Goal: Task Accomplishment & Management: Complete application form

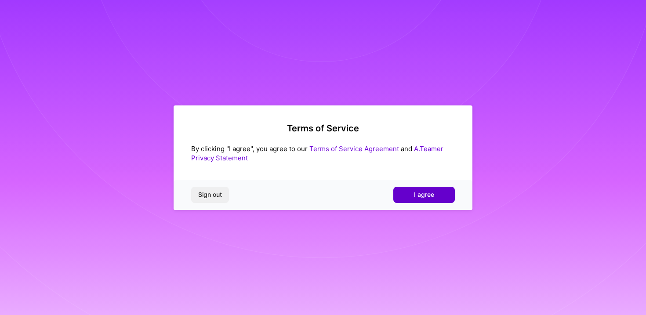
click at [423, 195] on span "I agree" at bounding box center [424, 194] width 20 height 9
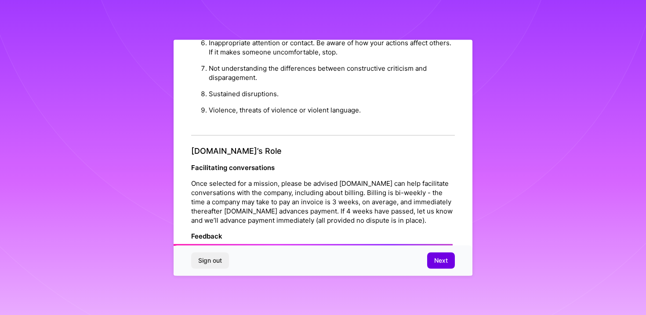
scroll to position [974, 0]
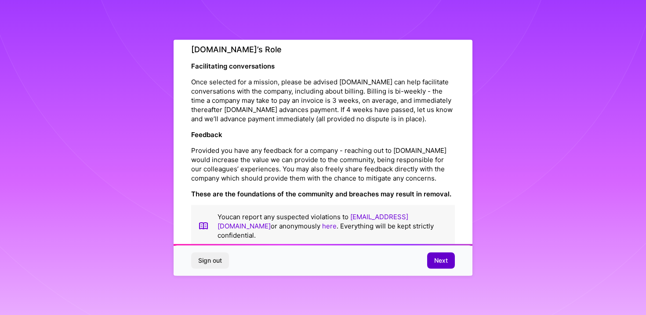
click at [437, 260] on span "Next" at bounding box center [441, 260] width 14 height 9
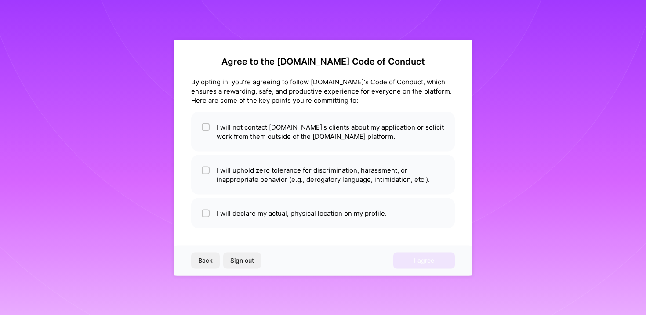
scroll to position [1, 0]
click at [263, 135] on li "I will not contact [DOMAIN_NAME]'s clients about my application or solicit work…" at bounding box center [323, 132] width 264 height 40
checkbox input "true"
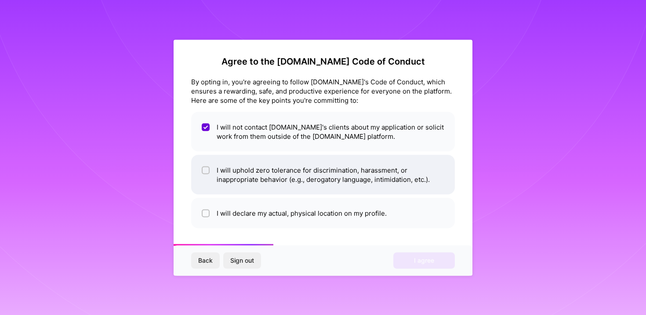
click at [232, 178] on li "I will uphold zero tolerance for discrimination, harassment, or inappropriate b…" at bounding box center [323, 175] width 264 height 40
checkbox input "true"
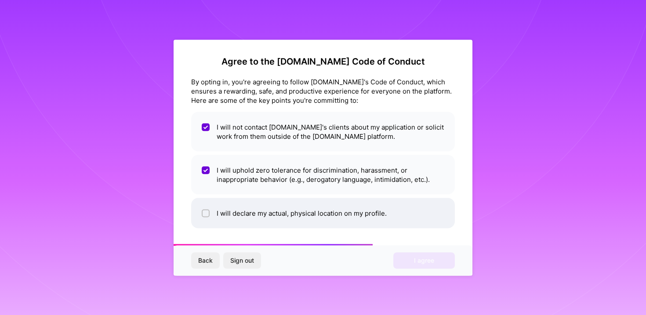
click at [218, 214] on li "I will declare my actual, physical location on my profile." at bounding box center [323, 213] width 264 height 30
checkbox input "true"
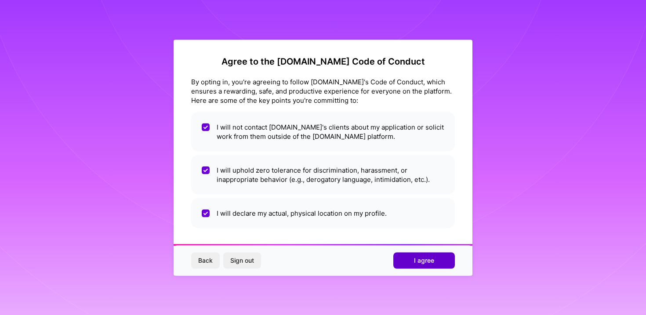
click at [411, 262] on button "I agree" at bounding box center [425, 261] width 62 height 16
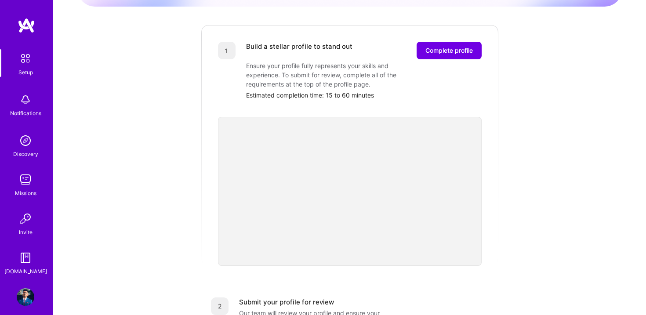
scroll to position [105, 0]
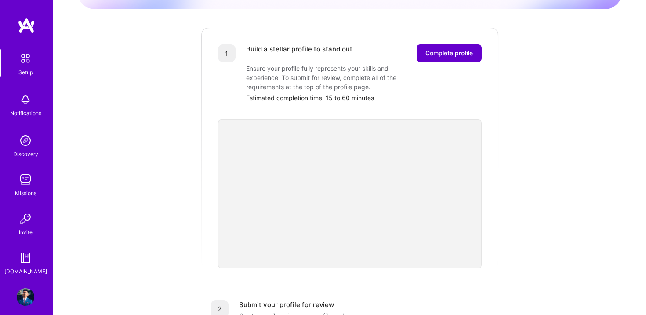
click at [444, 49] on span "Complete profile" at bounding box center [449, 53] width 47 height 9
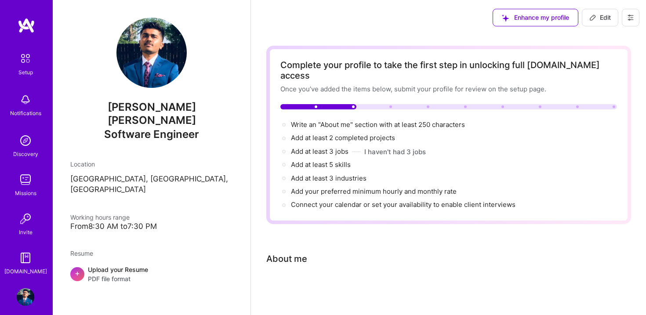
click at [513, 18] on span "Enhance my profile" at bounding box center [535, 17] width 67 height 9
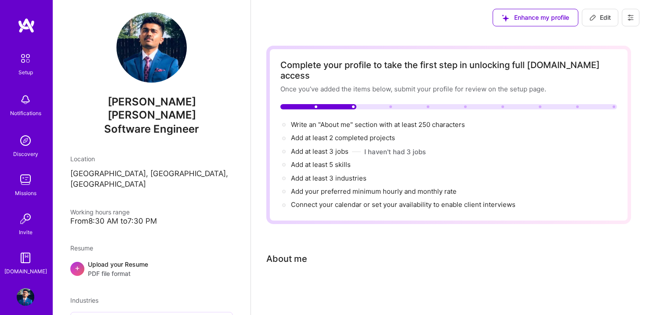
scroll to position [48, 0]
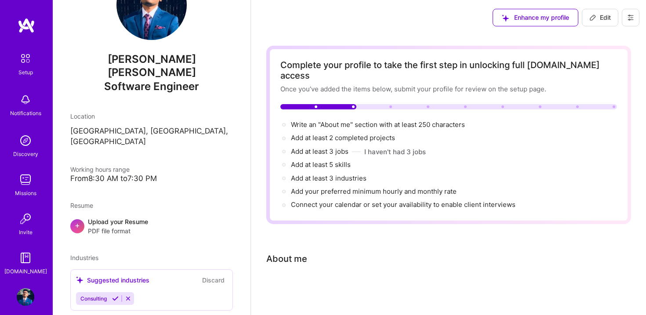
click at [128, 296] on icon at bounding box center [128, 299] width 7 height 7
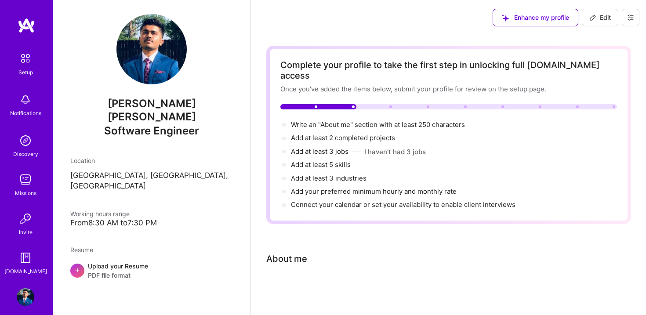
scroll to position [0, 0]
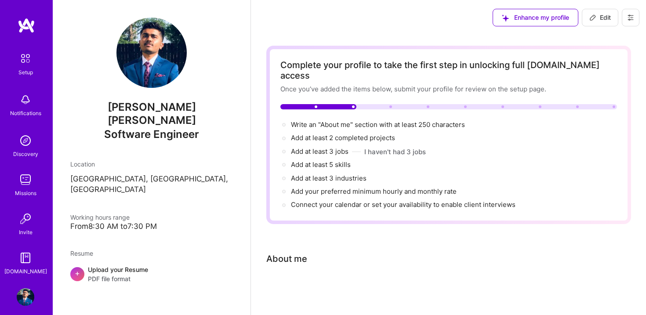
click at [21, 259] on img at bounding box center [26, 258] width 18 height 18
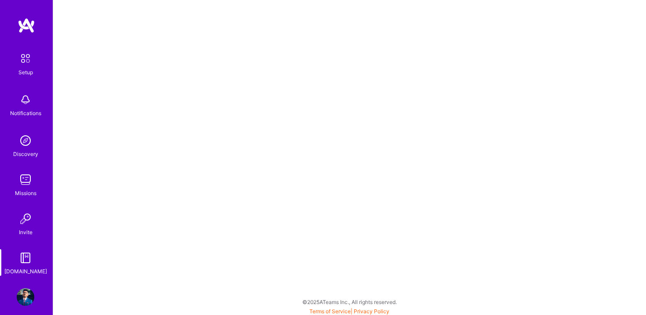
scroll to position [2, 0]
click at [26, 259] on img at bounding box center [26, 258] width 18 height 18
click at [30, 176] on img at bounding box center [26, 180] width 18 height 18
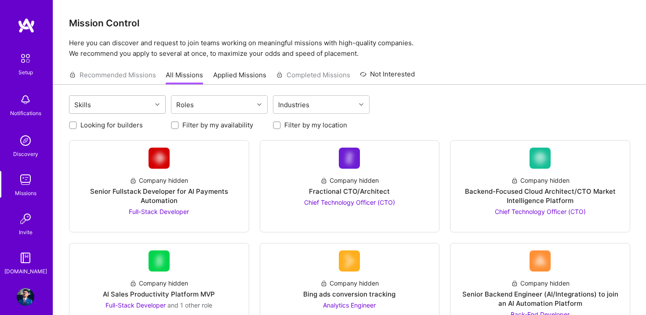
click at [123, 110] on div "Skills" at bounding box center [110, 105] width 82 height 18
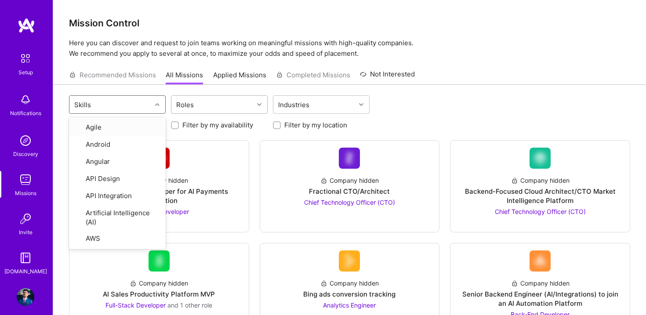
click at [187, 104] on div "Roles" at bounding box center [185, 105] width 22 height 13
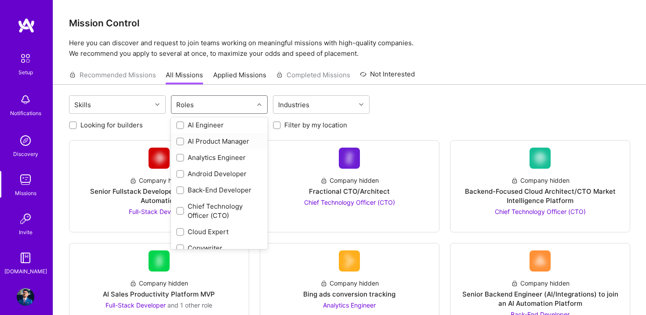
scroll to position [21, 0]
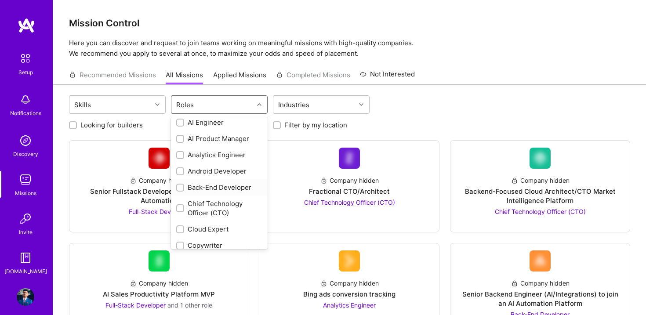
click at [180, 186] on input "checkbox" at bounding box center [181, 188] width 6 height 6
checkbox input "true"
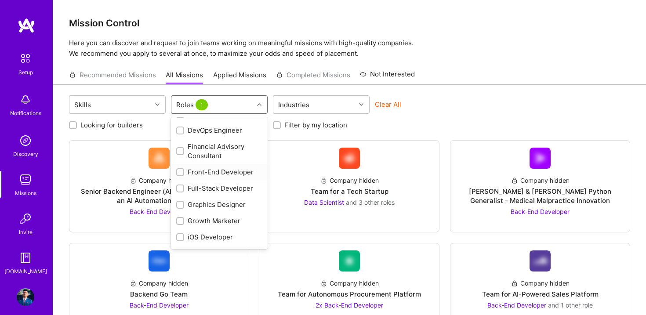
scroll to position [194, 0]
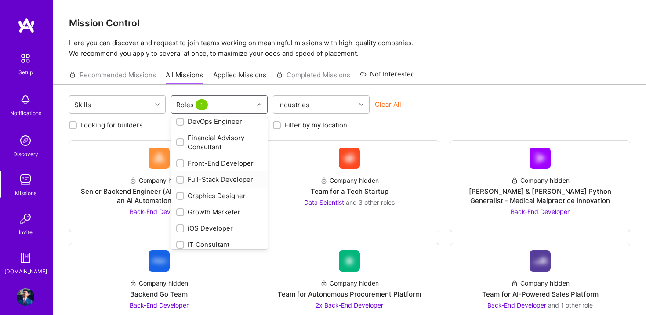
click at [181, 178] on input "checkbox" at bounding box center [181, 180] width 6 height 6
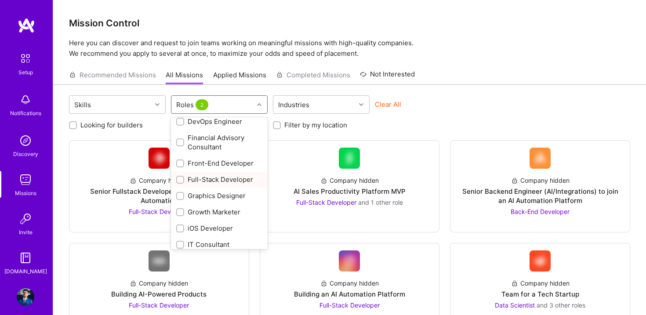
click at [181, 178] on input "checkbox" at bounding box center [181, 180] width 6 height 6
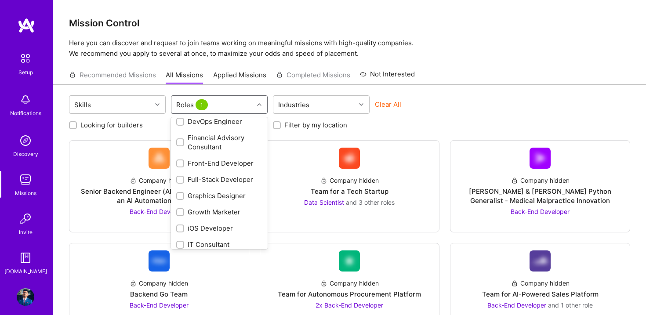
click at [181, 178] on input "checkbox" at bounding box center [181, 180] width 6 height 6
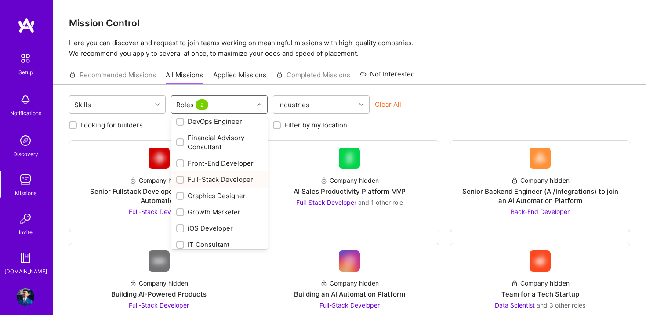
click at [181, 178] on input "checkbox" at bounding box center [181, 180] width 6 height 6
checkbox input "false"
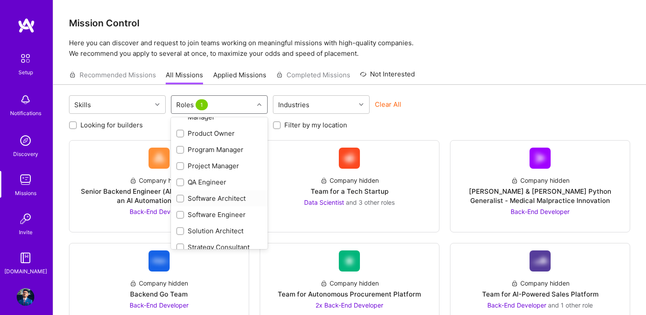
scroll to position [414, 0]
click at [181, 214] on input "checkbox" at bounding box center [181, 214] width 6 height 6
checkbox input "true"
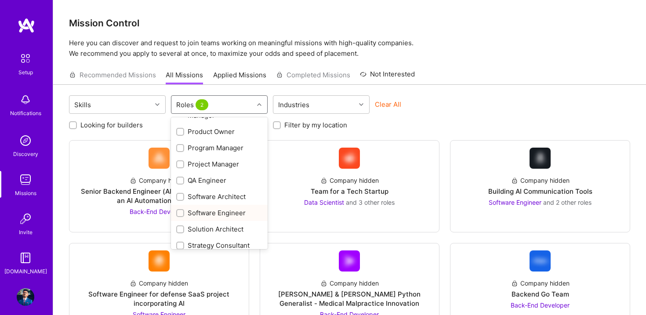
scroll to position [436, 0]
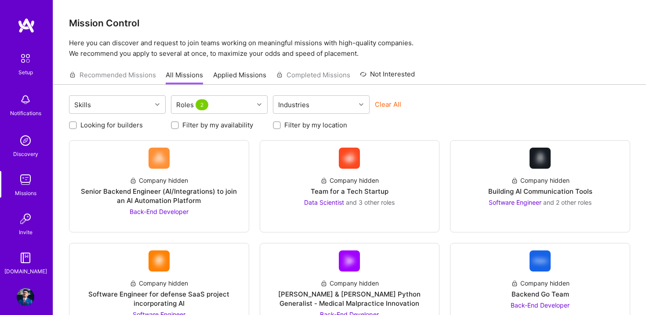
click at [460, 125] on div "Looking for builders Filter by my availability Filter by my location" at bounding box center [350, 123] width 562 height 14
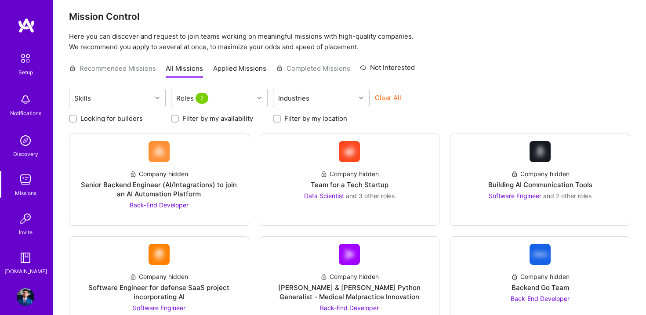
scroll to position [4, 0]
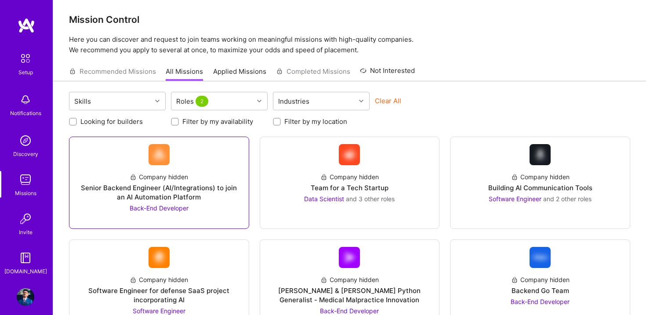
click at [197, 183] on div "Company hidden Senior Backend Engineer (AI/Integrations) to join an AI Automati…" at bounding box center [159, 188] width 165 height 47
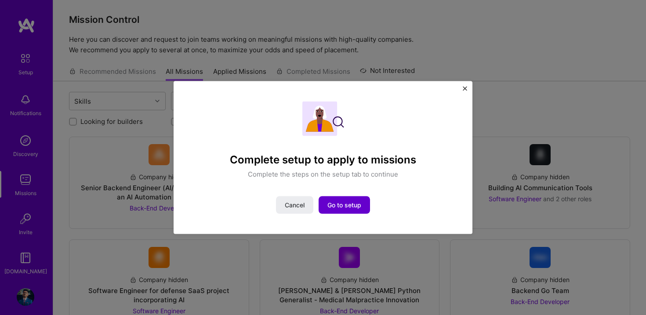
click at [333, 199] on button "Go to setup" at bounding box center [344, 206] width 51 height 18
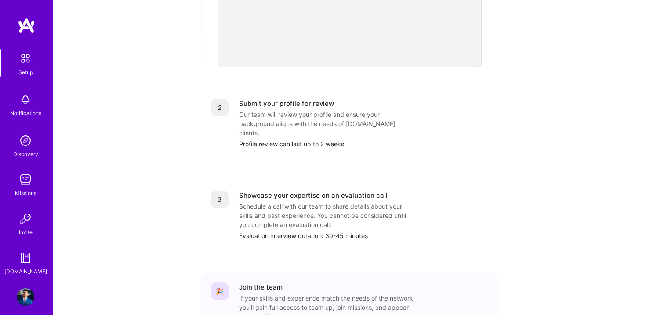
scroll to position [353, 0]
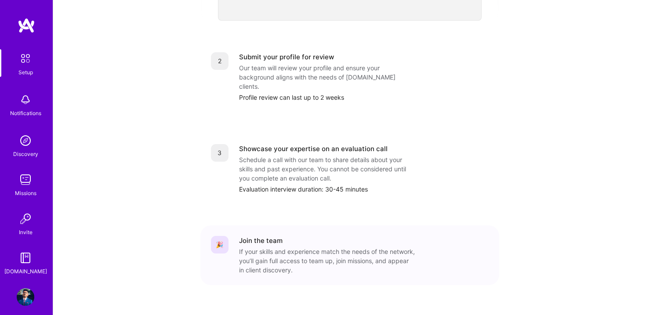
click at [22, 61] on img at bounding box center [25, 58] width 18 height 18
click at [24, 232] on div "Invite" at bounding box center [26, 232] width 14 height 9
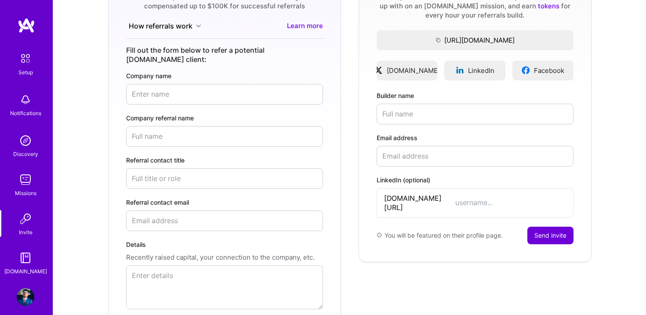
scroll to position [208, 0]
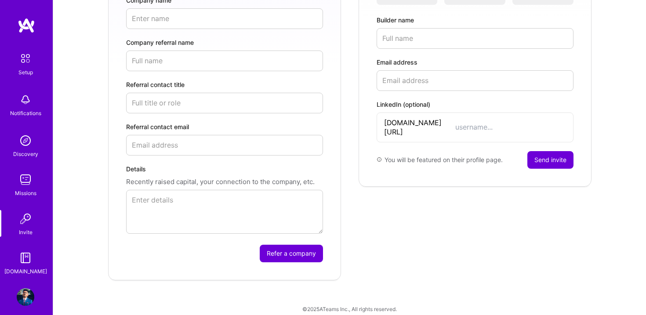
click at [11, 186] on link "Missions" at bounding box center [25, 184] width 55 height 27
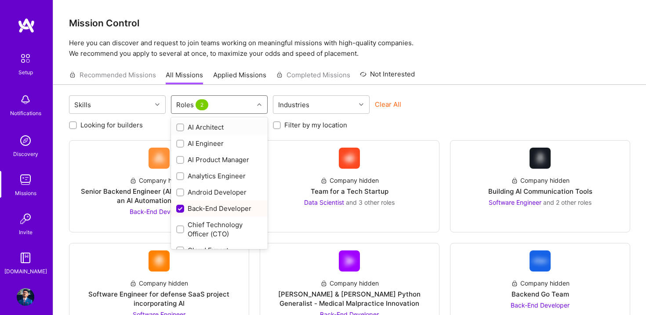
click at [206, 107] on span "2" at bounding box center [202, 104] width 13 height 11
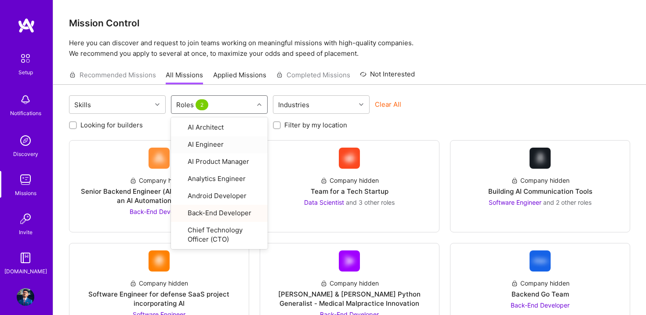
click at [438, 97] on div "Skills option AI Engineer focused, 2 of 33. 33 results available. Use Up and Do…" at bounding box center [350, 105] width 562 height 21
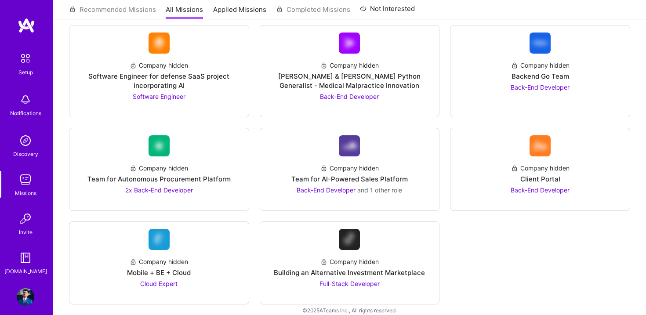
scroll to position [229, 0]
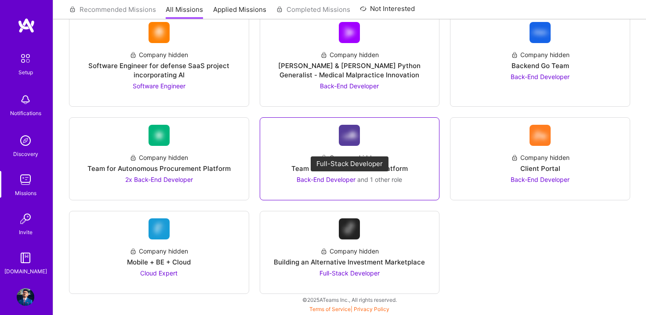
click at [383, 183] on span "and 1 other role" at bounding box center [380, 179] width 45 height 7
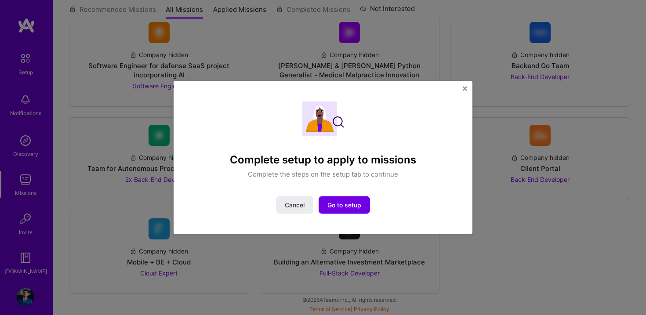
click at [466, 90] on img "Close" at bounding box center [465, 88] width 4 height 4
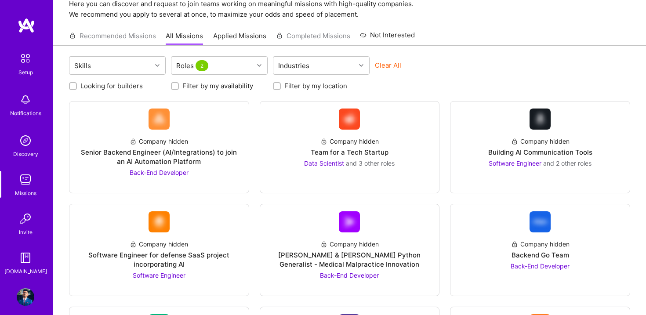
scroll to position [37, 0]
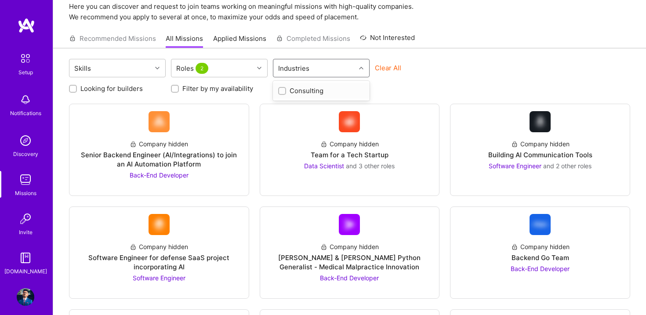
click at [302, 66] on div "Industries" at bounding box center [294, 68] width 36 height 13
click at [403, 86] on div "Looking for builders Filter by my availability Filter by my location" at bounding box center [350, 87] width 562 height 14
click at [357, 69] on div at bounding box center [363, 67] width 14 height 11
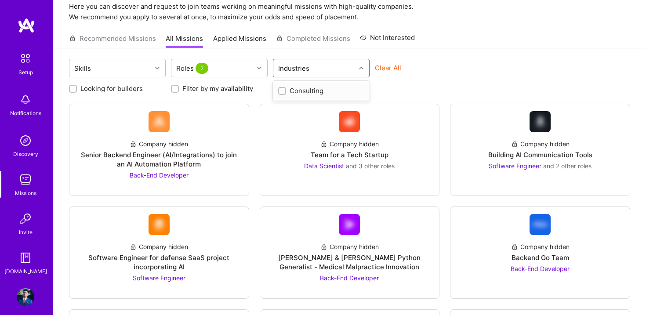
click at [478, 69] on div "Skills Roles 2 option Consulting focused, 1 of 1. 1 result available. Use Up an…" at bounding box center [350, 69] width 562 height 21
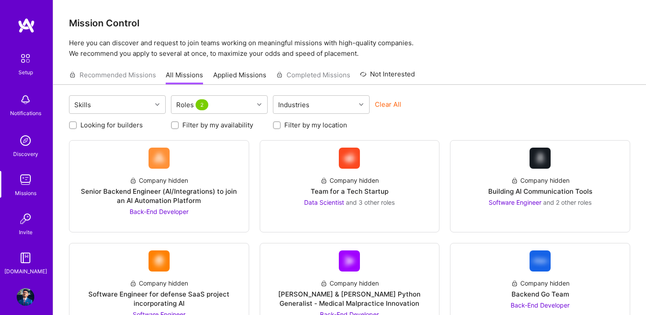
click at [240, 78] on link "Applied Missions" at bounding box center [239, 77] width 53 height 15
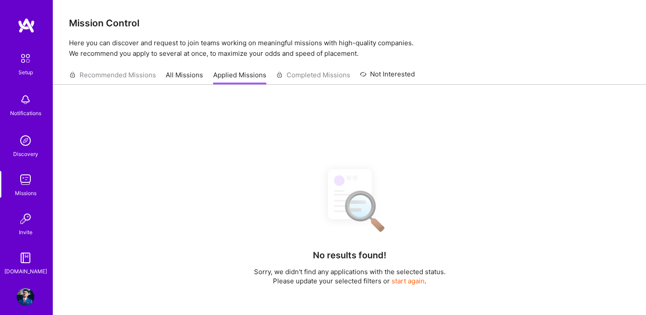
click at [125, 79] on div "Recommended Missions All Missions Applied Missions Completed Missions Not Inter…" at bounding box center [242, 75] width 346 height 19
click at [133, 73] on div "Recommended Missions All Missions Applied Missions Completed Missions Not Inter…" at bounding box center [242, 75] width 346 height 19
click at [180, 76] on link "All Missions" at bounding box center [184, 77] width 37 height 15
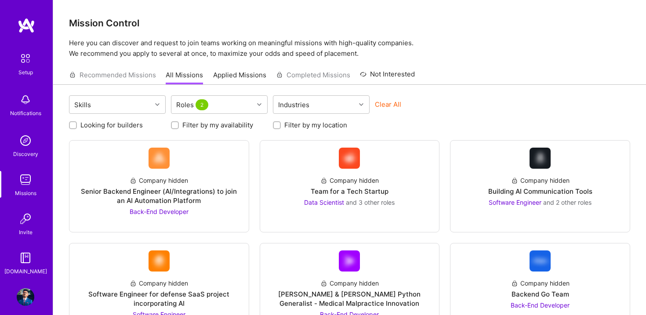
click at [25, 264] on img at bounding box center [26, 258] width 18 height 18
